Goal: Information Seeking & Learning: Learn about a topic

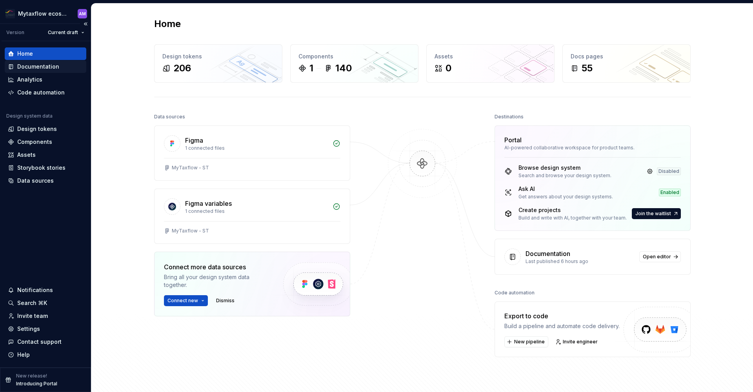
click at [45, 69] on div "Documentation" at bounding box center [38, 67] width 42 height 8
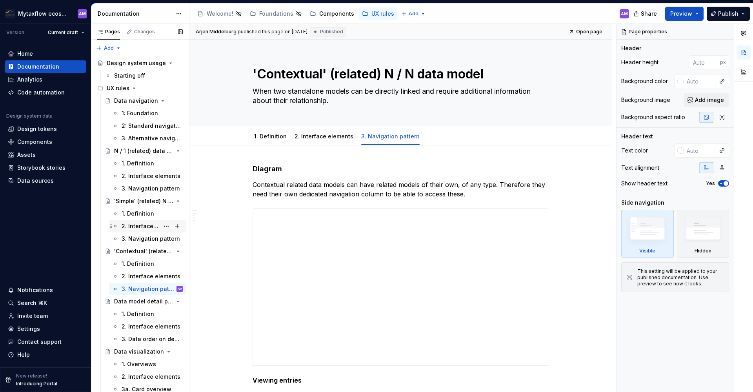
click at [140, 226] on div "2. Interface elements" at bounding box center [141, 226] width 38 height 8
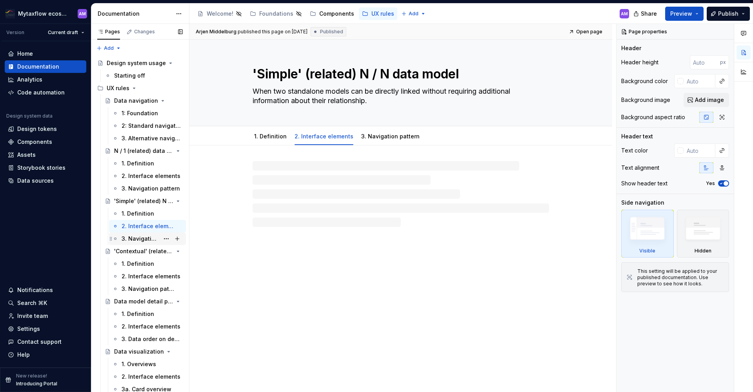
click at [141, 241] on div "3. Navigation pattern" at bounding box center [141, 239] width 38 height 8
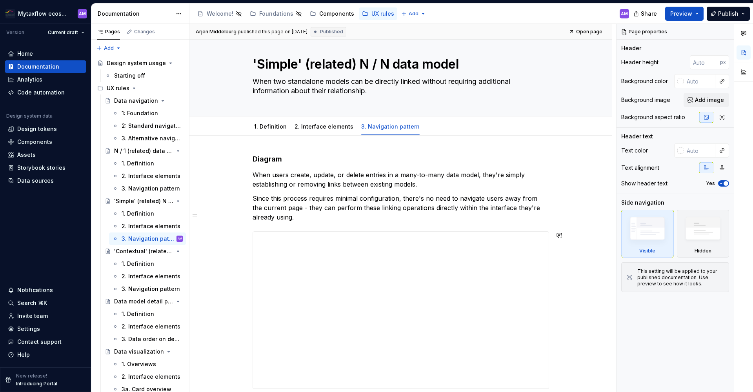
scroll to position [85, 0]
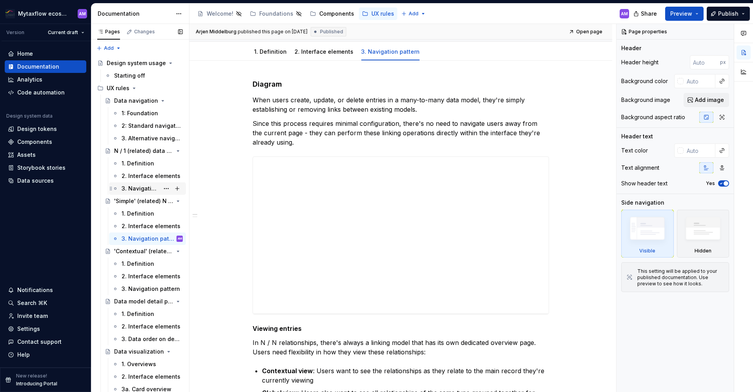
click at [136, 184] on div "3. Navigation pattern" at bounding box center [152, 188] width 61 height 11
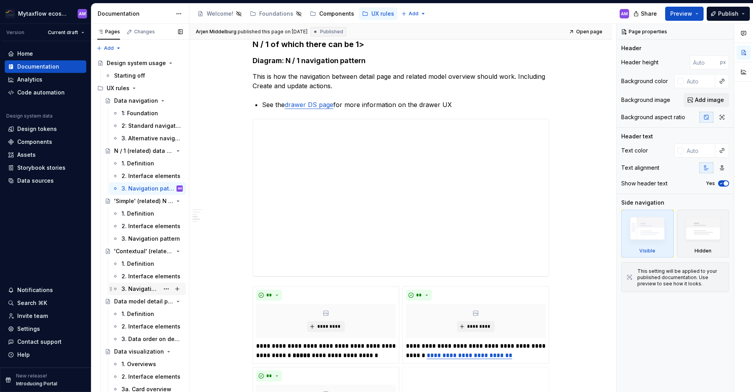
scroll to position [508, 0]
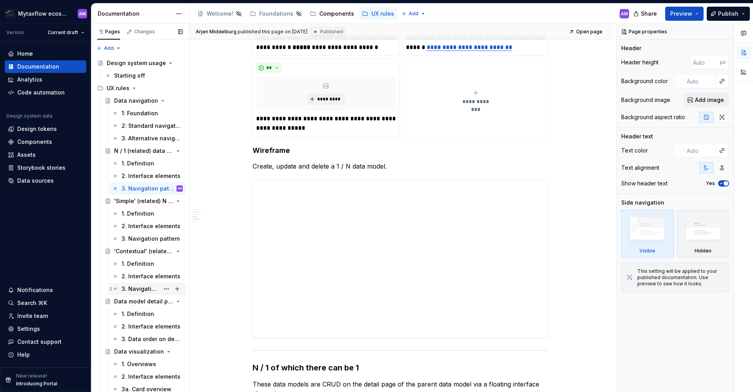
click at [146, 288] on div "3. Navigation pattern" at bounding box center [141, 289] width 38 height 8
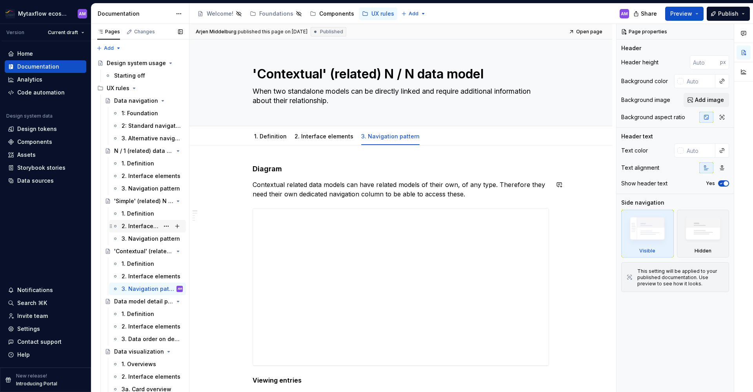
click at [136, 227] on div "2. Interface elements" at bounding box center [141, 226] width 38 height 8
click at [139, 225] on div "2. Interface elements" at bounding box center [141, 226] width 38 height 8
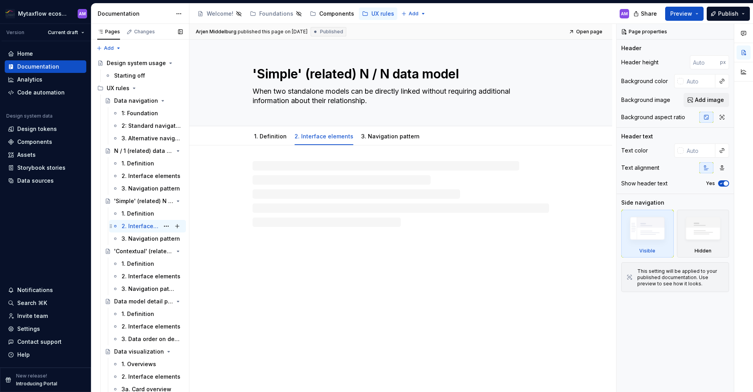
click at [139, 229] on div "2. Interface elements" at bounding box center [141, 226] width 38 height 8
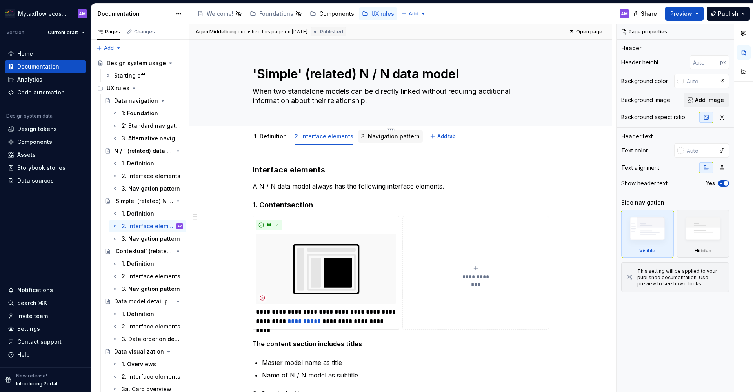
click at [388, 136] on link "3. Navigation pattern" at bounding box center [390, 136] width 58 height 7
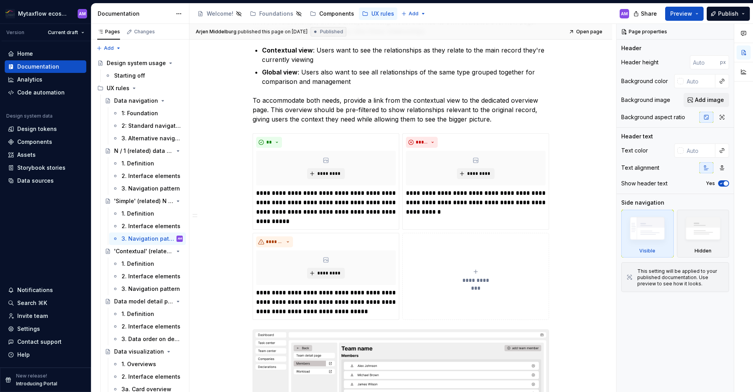
scroll to position [659, 0]
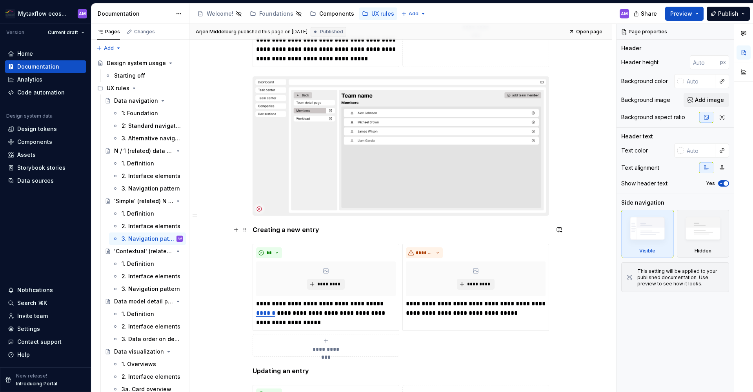
click at [257, 228] on strong "Creating a new entry" at bounding box center [286, 230] width 67 height 8
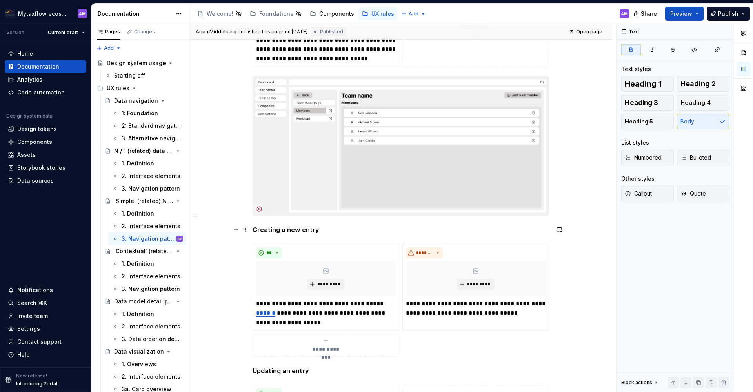
click at [253, 229] on strong "Creating a new entry" at bounding box center [286, 230] width 67 height 8
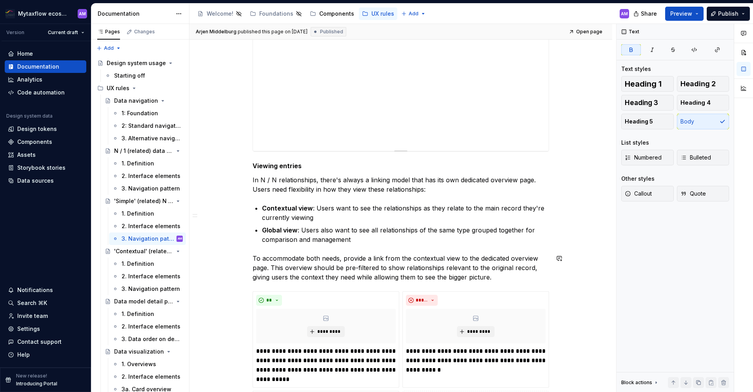
scroll to position [163, 0]
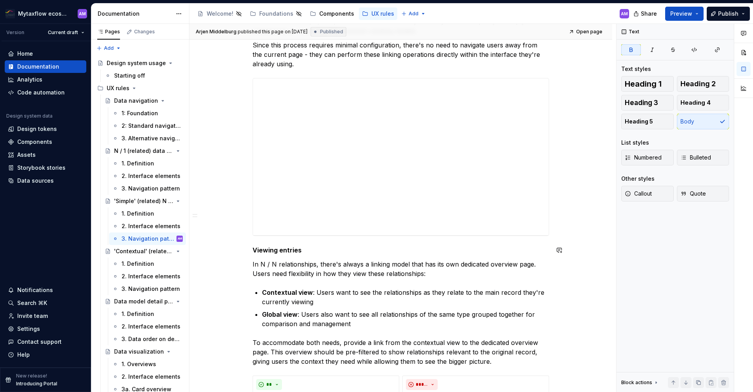
click at [251, 248] on div "**********" at bounding box center [403, 208] width 427 height 369
type textarea "*"
drag, startPoint x: 301, startPoint y: 120, endPoint x: 423, endPoint y: 118, distance: 122.4
click at [301, 120] on div "**********" at bounding box center [401, 156] width 296 height 157
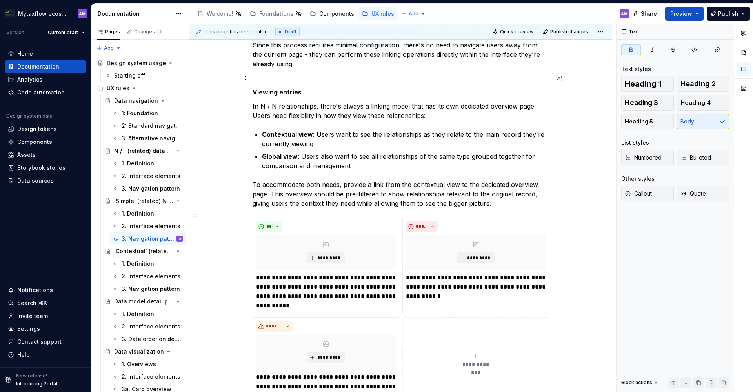
click at [261, 78] on p at bounding box center [401, 77] width 297 height 9
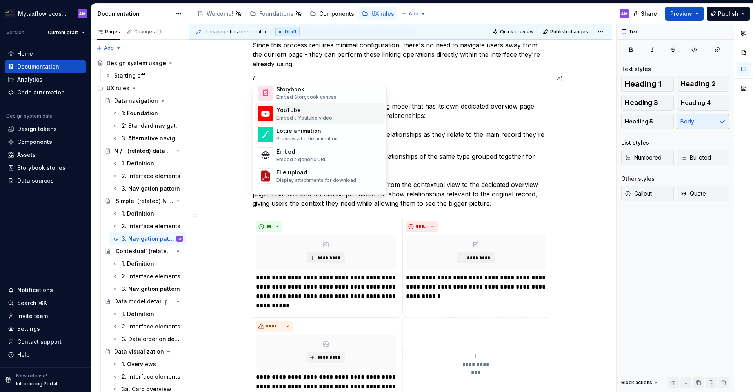
scroll to position [452, 0]
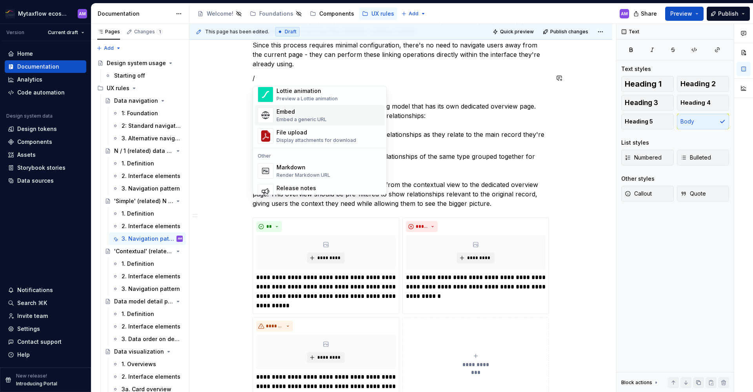
click at [318, 118] on div "Embed a generic URL" at bounding box center [302, 120] width 50 height 6
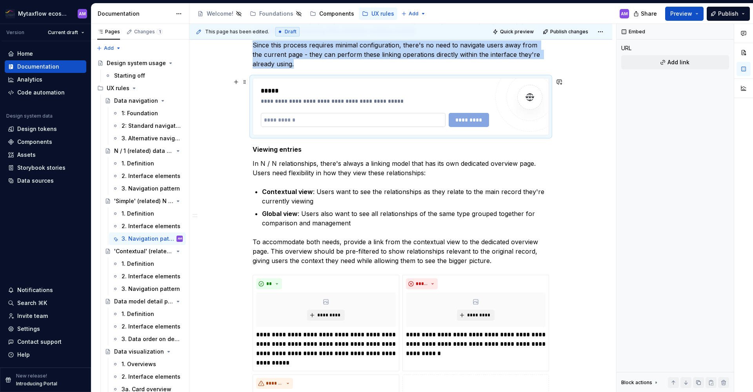
click at [329, 117] on input "text" at bounding box center [353, 120] width 185 height 14
paste input "**********"
type input "**********"
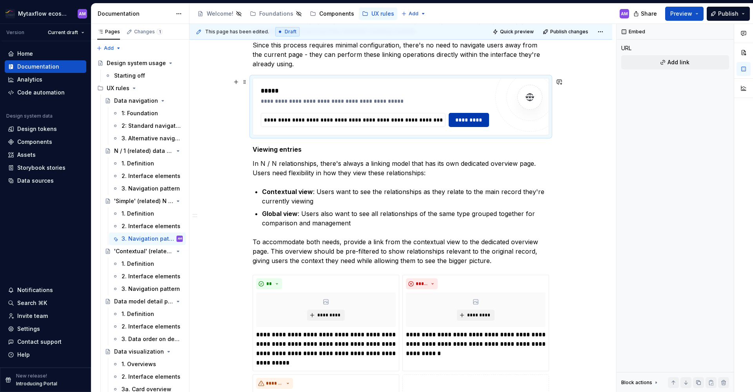
click at [471, 124] on span "*********" at bounding box center [469, 120] width 31 height 8
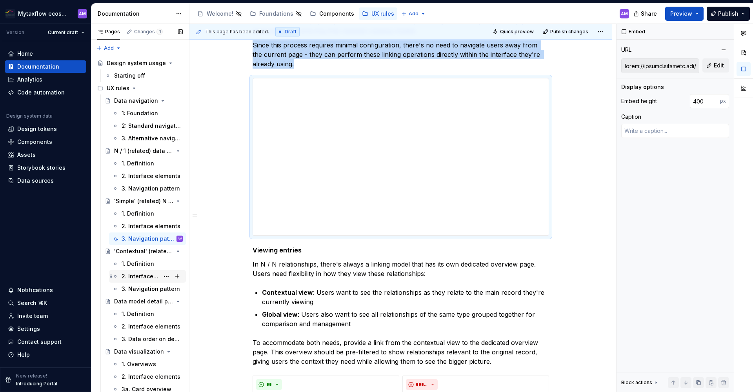
click at [139, 277] on div "2. Interface elements" at bounding box center [141, 277] width 38 height 8
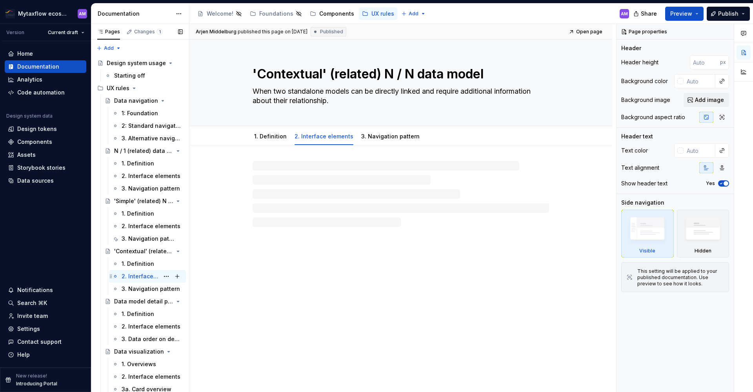
click at [143, 278] on div "2. Interface elements" at bounding box center [141, 277] width 38 height 8
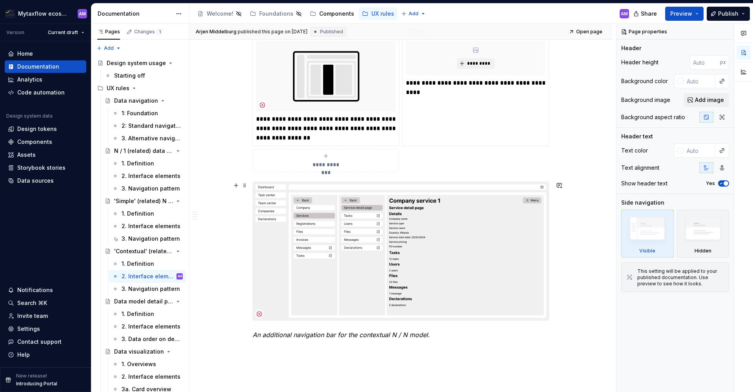
scroll to position [776, 0]
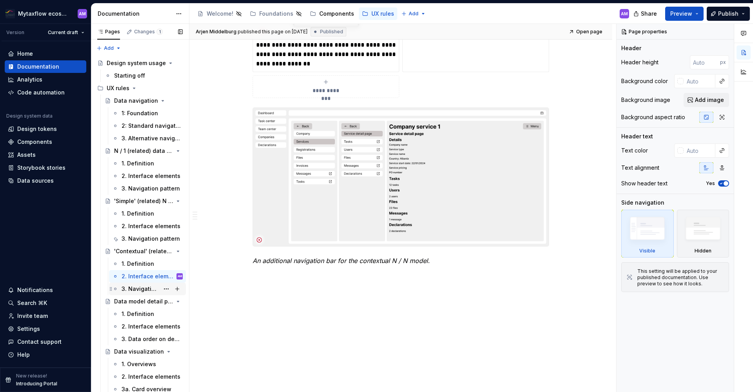
click at [132, 291] on div "3. Navigation pattern" at bounding box center [141, 289] width 38 height 8
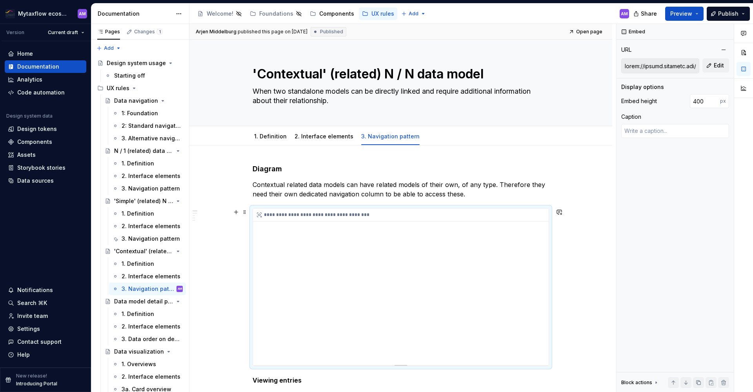
click at [481, 264] on div "**********" at bounding box center [401, 287] width 296 height 157
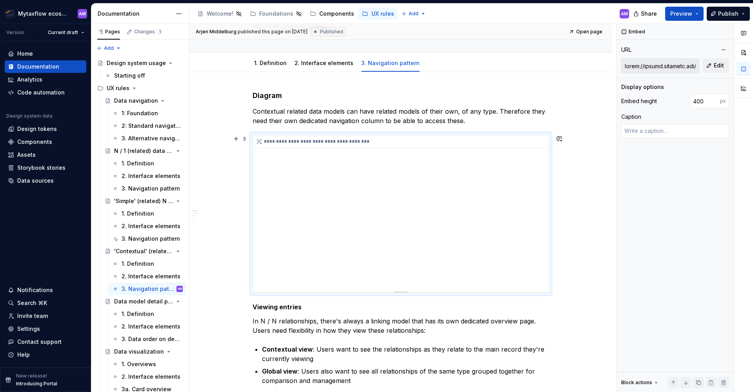
drag, startPoint x: 493, startPoint y: 172, endPoint x: 382, endPoint y: 188, distance: 112.1
click at [495, 173] on div "**********" at bounding box center [401, 213] width 296 height 157
click at [382, 188] on div "**********" at bounding box center [401, 213] width 296 height 157
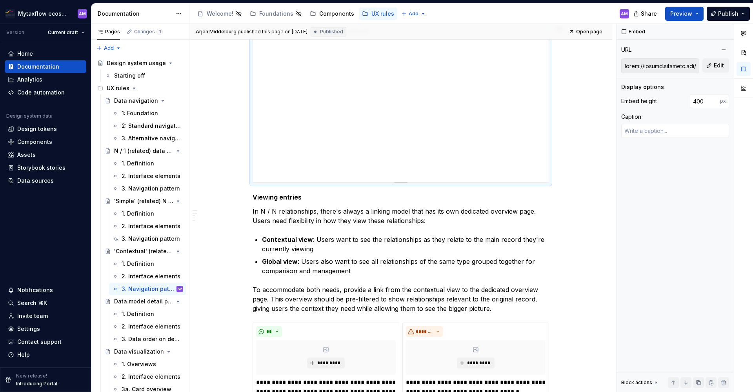
scroll to position [51, 0]
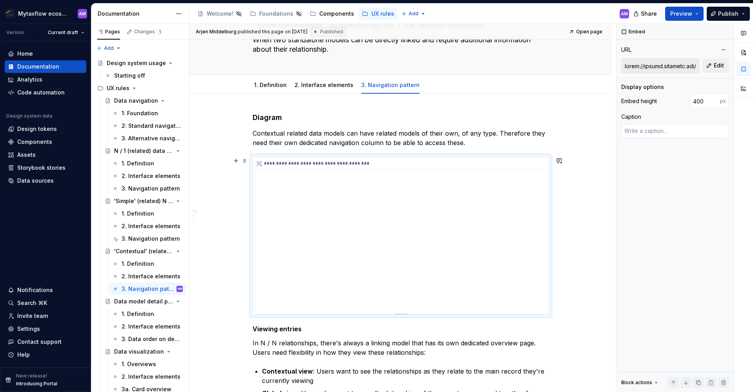
click at [407, 240] on div "**********" at bounding box center [401, 235] width 296 height 157
click at [262, 163] on icon at bounding box center [259, 163] width 6 height 6
click at [433, 266] on div "**********" at bounding box center [401, 235] width 296 height 157
click at [432, 265] on div "**********" at bounding box center [401, 235] width 296 height 157
click at [457, 228] on div "**********" at bounding box center [401, 235] width 296 height 157
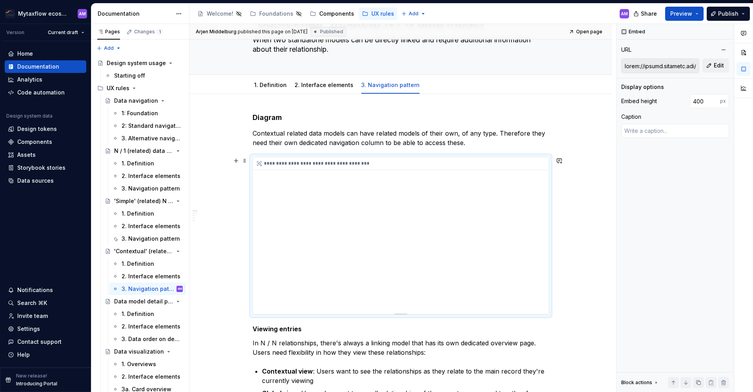
scroll to position [33, 0]
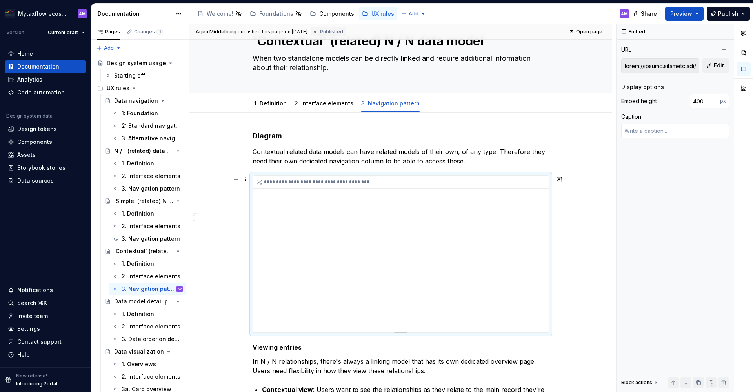
click at [430, 237] on div "**********" at bounding box center [401, 254] width 296 height 157
click at [700, 14] on button "Preview" at bounding box center [684, 14] width 38 height 14
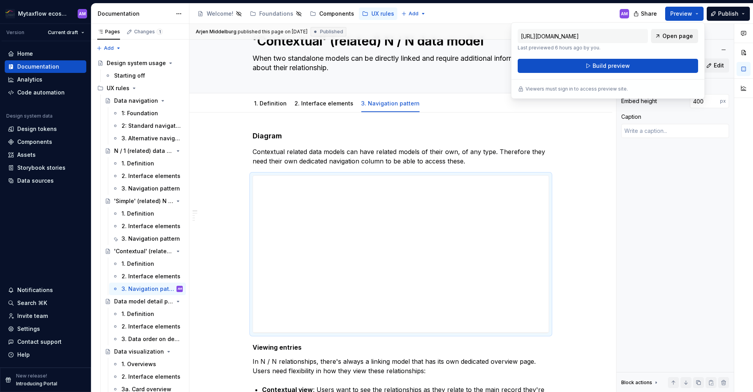
click at [689, 35] on span "Open page" at bounding box center [678, 36] width 31 height 8
type textarea "*"
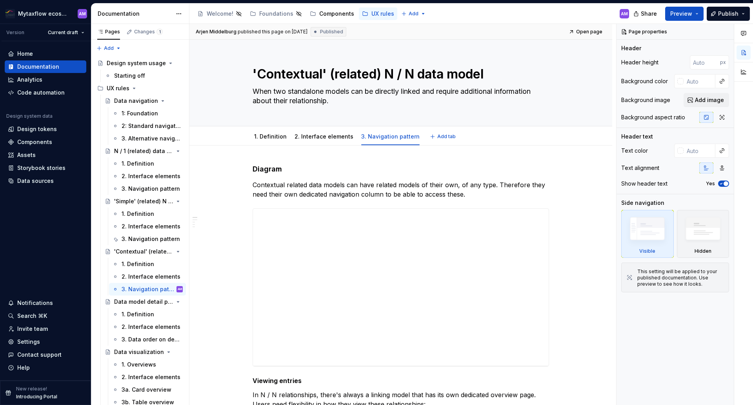
type textarea "*"
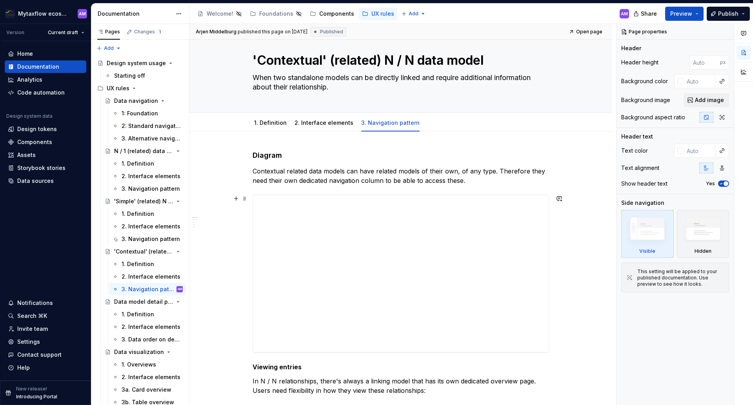
scroll to position [58, 0]
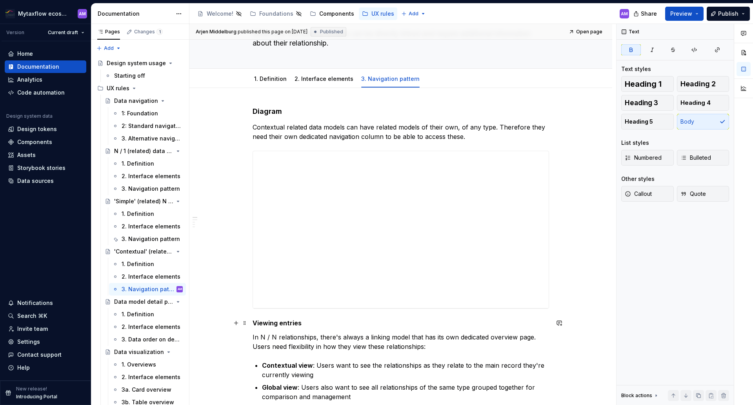
click at [267, 326] on strong "Viewing entries" at bounding box center [277, 323] width 49 height 8
click at [260, 323] on strong "Viewing entries" at bounding box center [277, 323] width 49 height 8
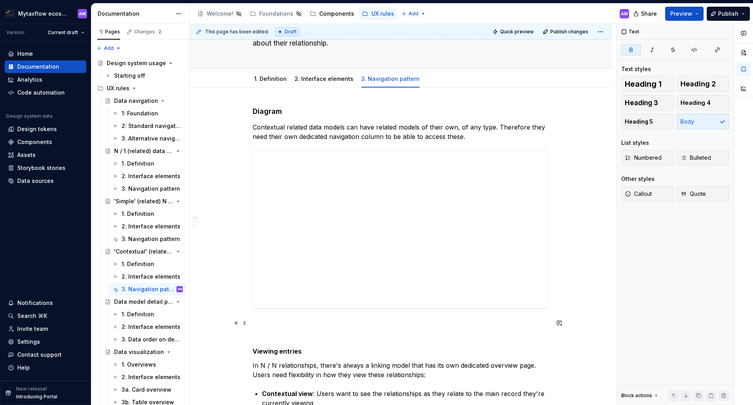
click at [264, 319] on p at bounding box center [401, 322] width 297 height 9
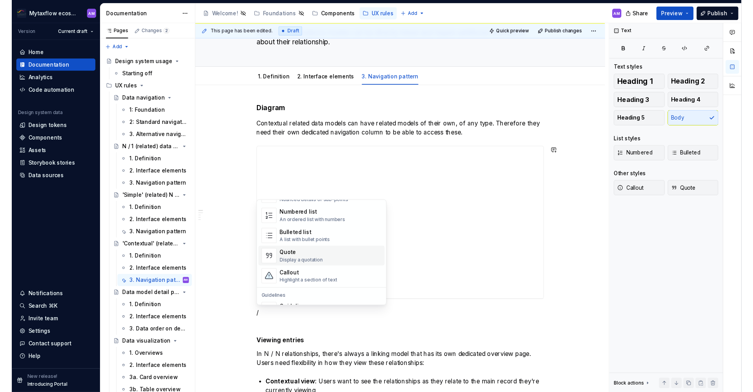
scroll to position [144, 0]
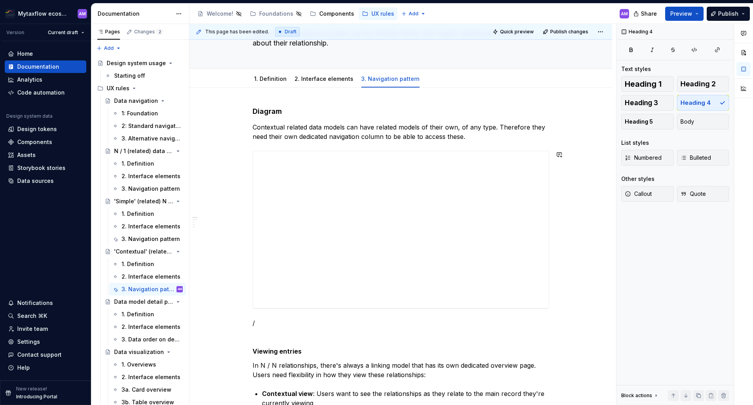
click at [286, 108] on h4 "Diagram" at bounding box center [401, 111] width 297 height 9
click at [263, 321] on p "/" at bounding box center [401, 322] width 297 height 9
click at [274, 321] on p "Diagram 2" at bounding box center [401, 322] width 297 height 9
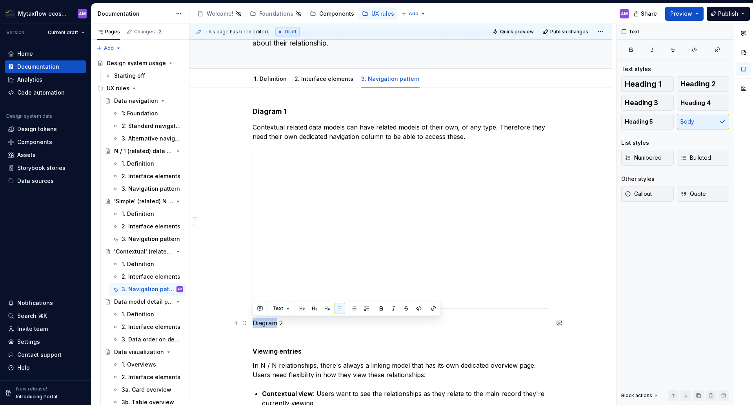
click at [274, 321] on p "Diagram 2" at bounding box center [401, 322] width 297 height 9
click at [328, 310] on button "button" at bounding box center [327, 308] width 11 height 11
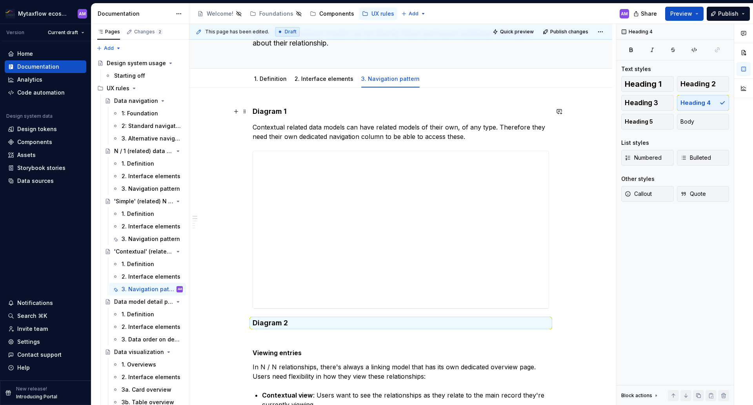
click at [272, 109] on h4 "Diagram 1" at bounding box center [401, 111] width 297 height 9
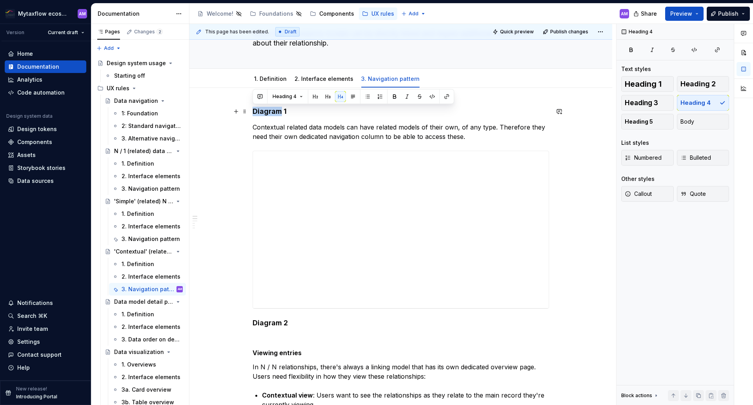
click at [272, 109] on h4 "Diagram 1" at bounding box center [401, 111] width 297 height 9
click at [296, 319] on h4 "Diagram 2" at bounding box center [401, 322] width 297 height 9
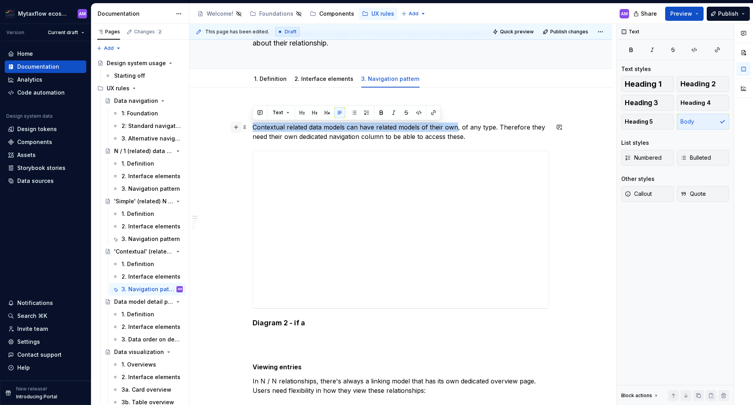
drag, startPoint x: 455, startPoint y: 127, endPoint x: 231, endPoint y: 124, distance: 224.4
copy p "Contextual related data models can have related models of their own"
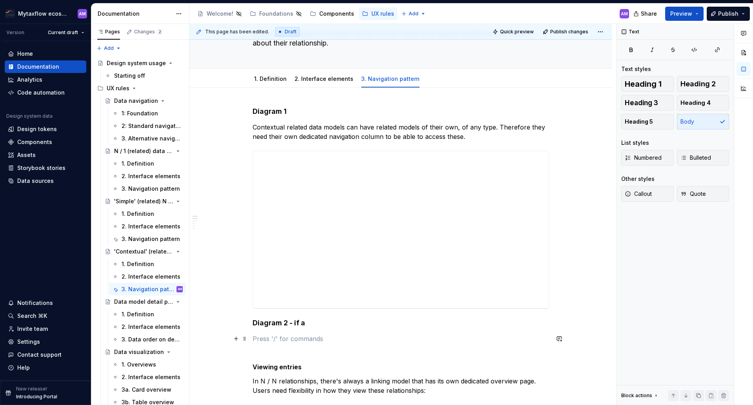
click at [269, 335] on p at bounding box center [401, 338] width 297 height 9
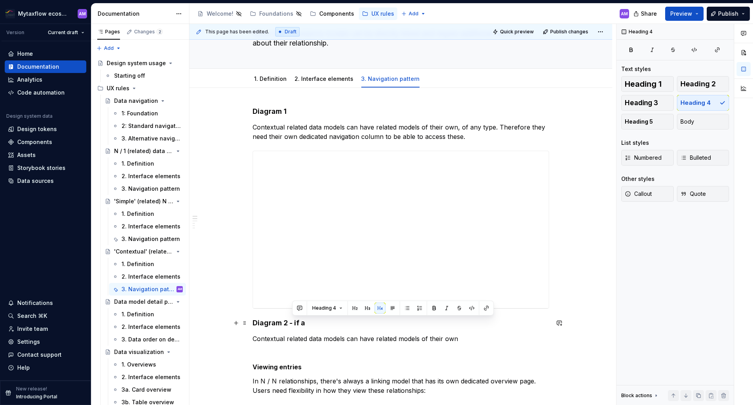
drag, startPoint x: 293, startPoint y: 321, endPoint x: 314, endPoint y: 322, distance: 21.2
click at [314, 322] on h4 "Diagram 2 - if a" at bounding box center [401, 322] width 297 height 9
click at [337, 339] on p "Contextual related data models can have related models of their own" at bounding box center [401, 338] width 297 height 9
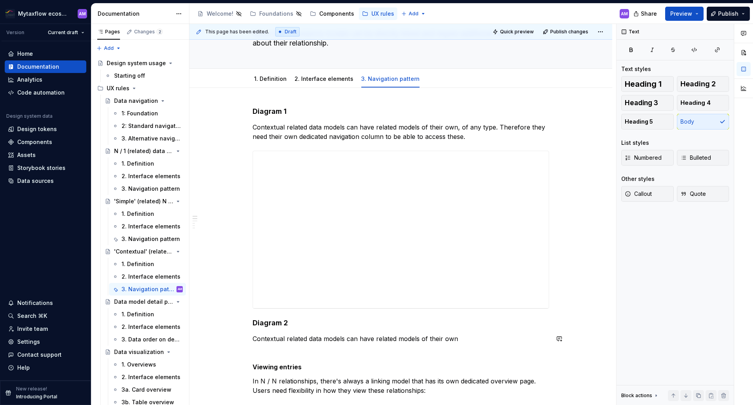
click at [467, 342] on p "Contextual related data models can have related models of their own" at bounding box center [401, 338] width 297 height 9
click at [348, 338] on p "Contextual related data models can have related models of their own" at bounding box center [401, 338] width 297 height 9
click at [309, 340] on p "Contextual related data models that have related models of their own" at bounding box center [401, 338] width 297 height 9
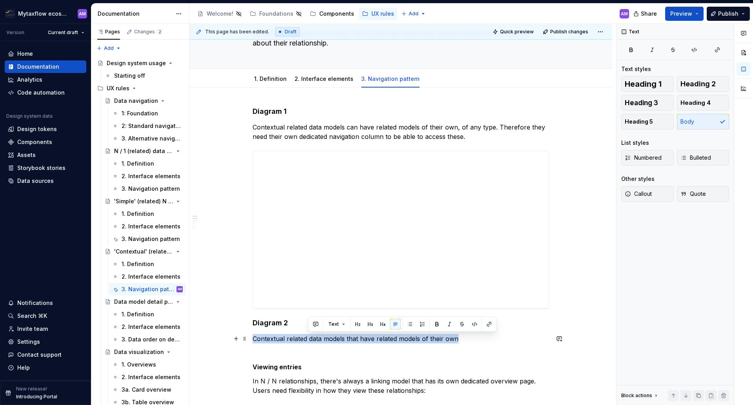
click at [309, 340] on p "Contextual related data models that have related models of their own" at bounding box center [401, 338] width 297 height 9
click at [312, 341] on p "Contextual related data models that have related models of their own" at bounding box center [401, 338] width 297 height 9
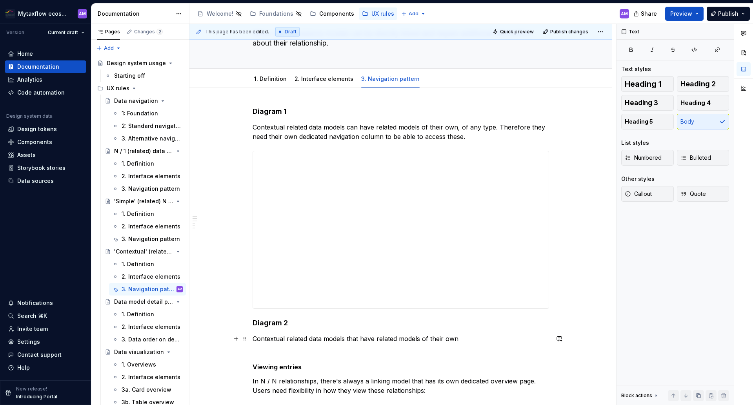
click at [287, 339] on p "Contextual related data models that have related models of their own" at bounding box center [401, 338] width 297 height 9
click at [303, 339] on p "Contextual related data models that have related models of their own" at bounding box center [401, 338] width 297 height 9
click at [360, 343] on p "Contextual related data models that have related models of their own" at bounding box center [401, 338] width 297 height 9
drag, startPoint x: 286, startPoint y: 110, endPoint x: 294, endPoint y: 111, distance: 8.7
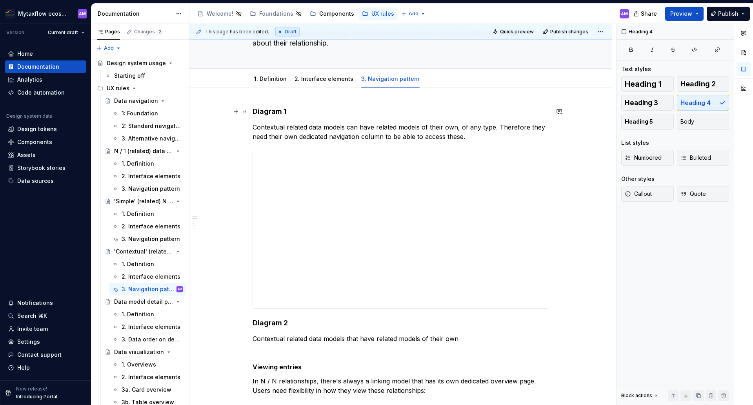
click at [289, 111] on h4 "Diagram 1" at bounding box center [401, 111] width 297 height 9
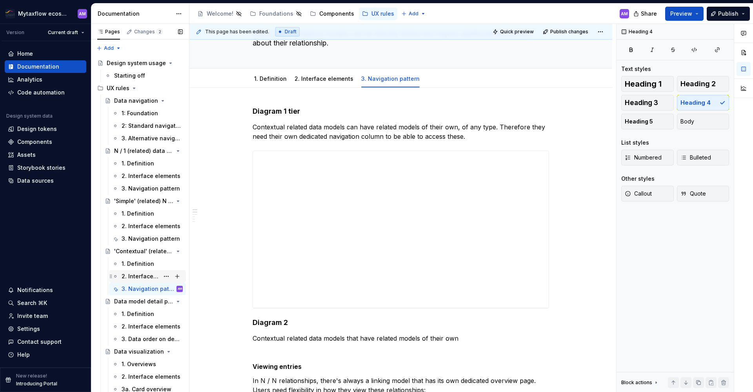
click at [137, 279] on div "2. Interface elements" at bounding box center [141, 277] width 38 height 8
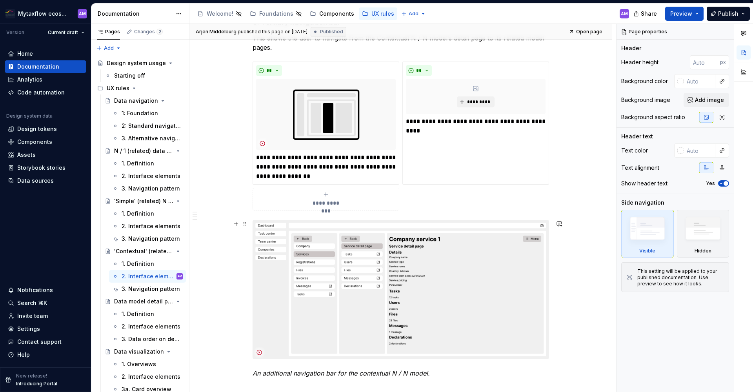
scroll to position [738, 0]
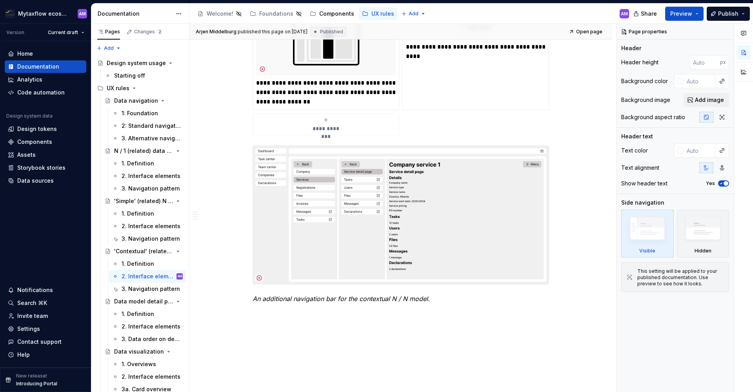
type textarea "*"
